Goal: Task Accomplishment & Management: Manage account settings

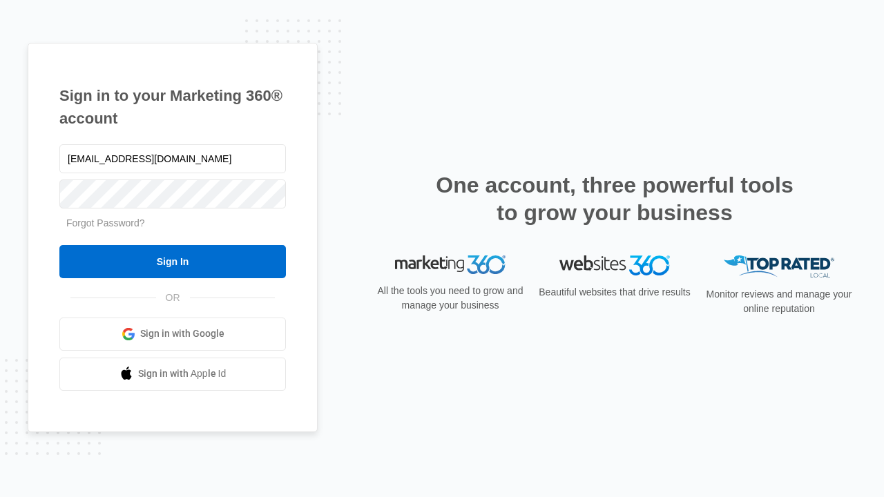
type input "[EMAIL_ADDRESS][DOMAIN_NAME]"
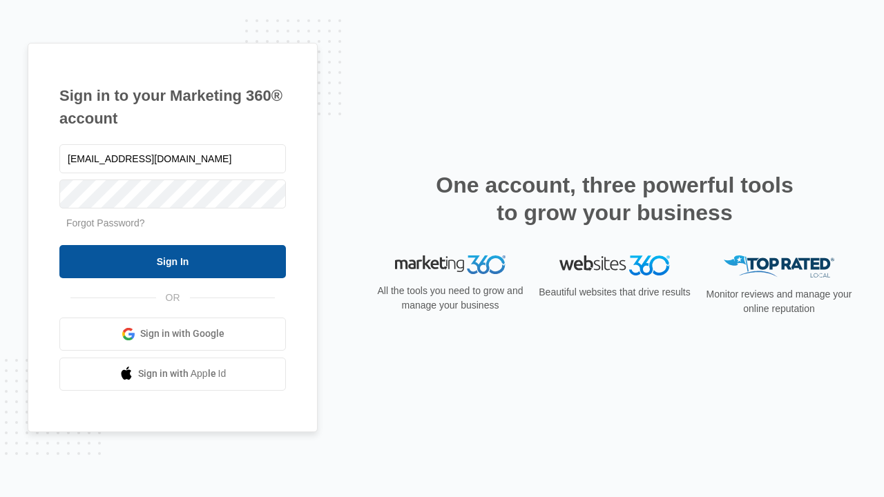
click at [173, 261] on input "Sign In" at bounding box center [172, 261] width 227 height 33
